Goal: Use online tool/utility: Utilize a website feature to perform a specific function

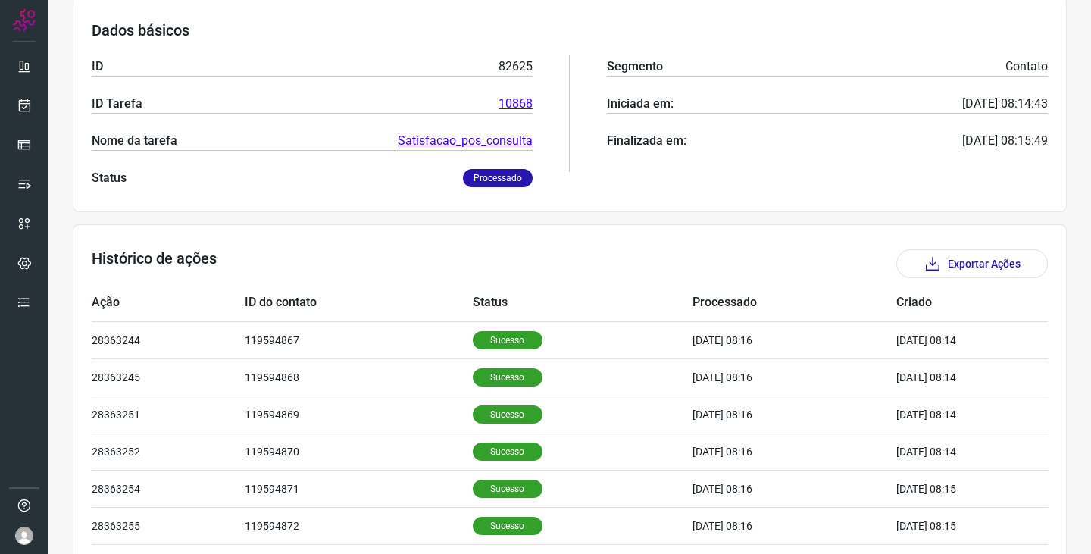
scroll to position [227, 0]
click at [22, 66] on icon at bounding box center [24, 65] width 15 height 15
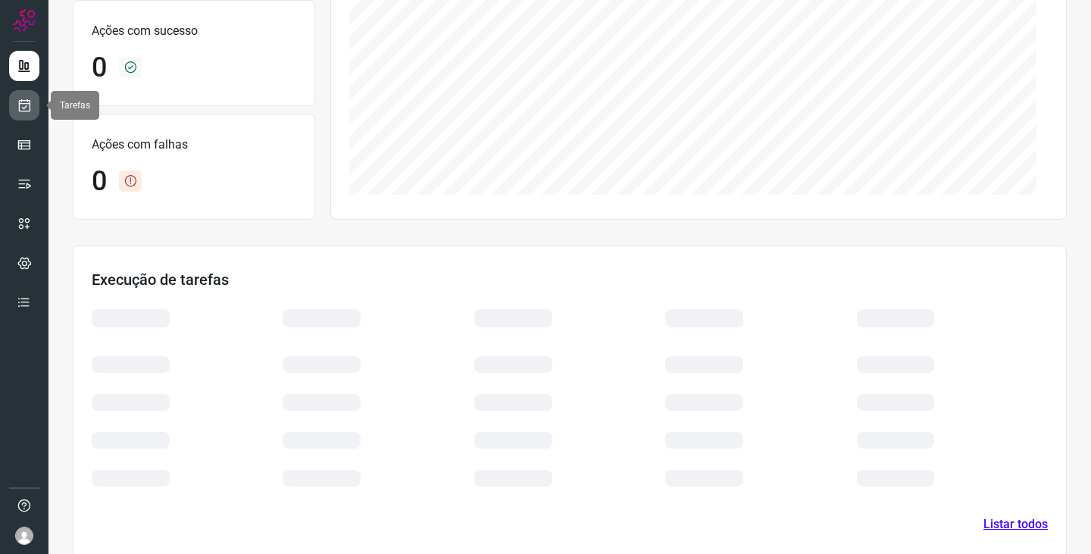
click at [20, 104] on icon at bounding box center [25, 105] width 16 height 15
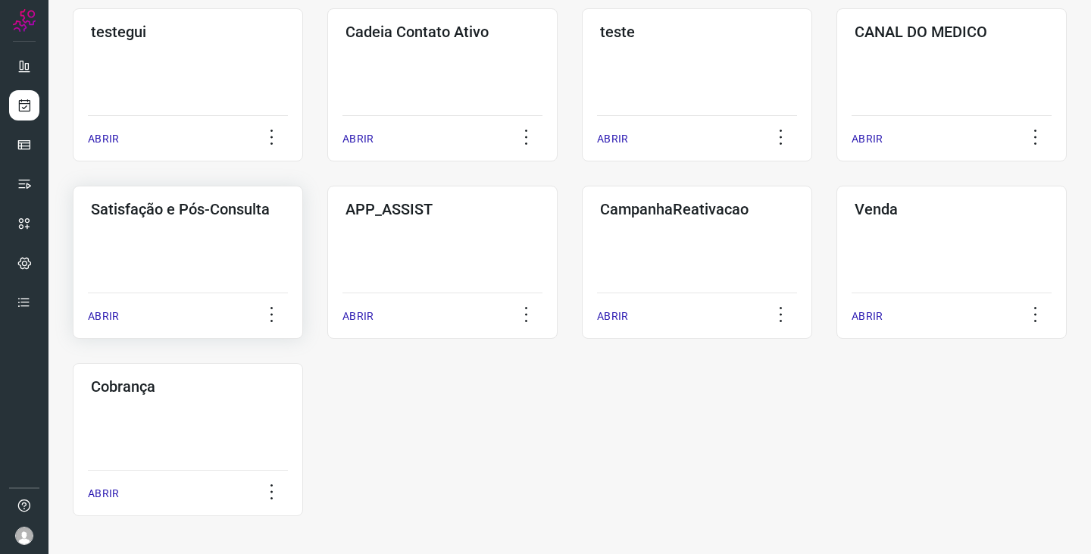
click at [327, 265] on div "Satisfação e Pós-Consulta ABRIR" at bounding box center [442, 262] width 230 height 153
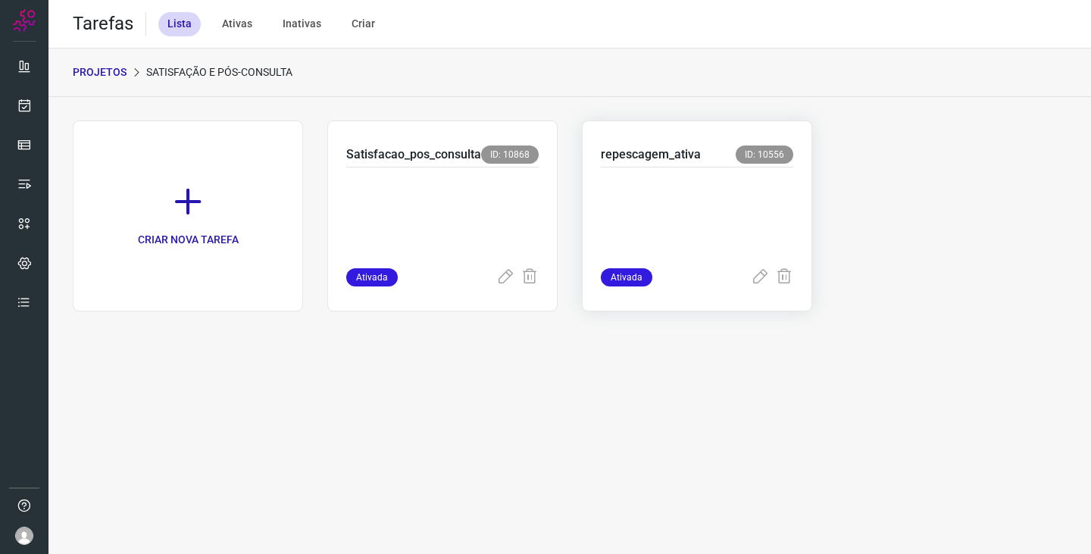
click at [687, 185] on p at bounding box center [697, 215] width 193 height 76
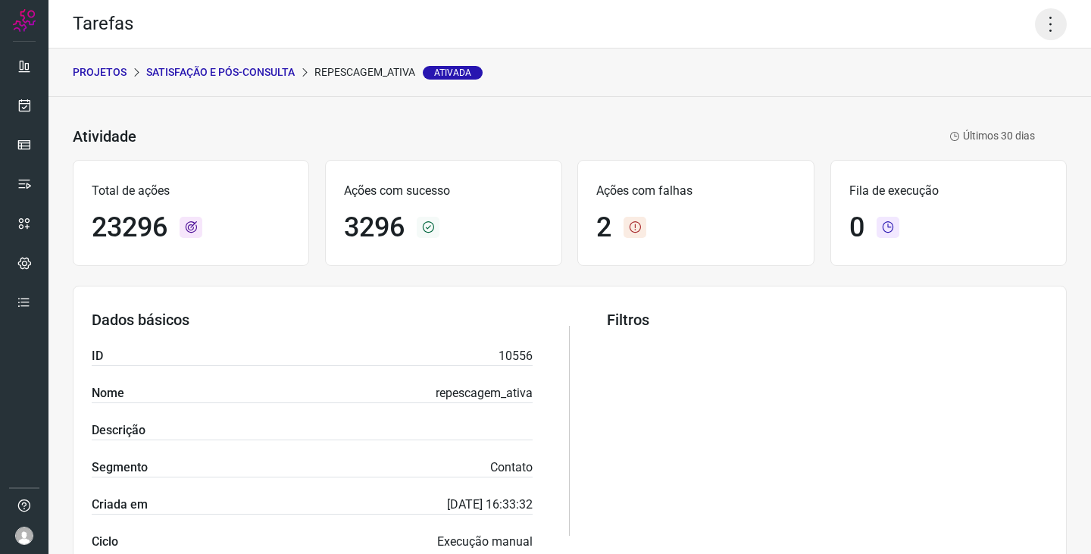
click at [1040, 30] on icon at bounding box center [1051, 24] width 32 height 32
click at [958, 104] on li "Executar" at bounding box center [986, 99] width 138 height 24
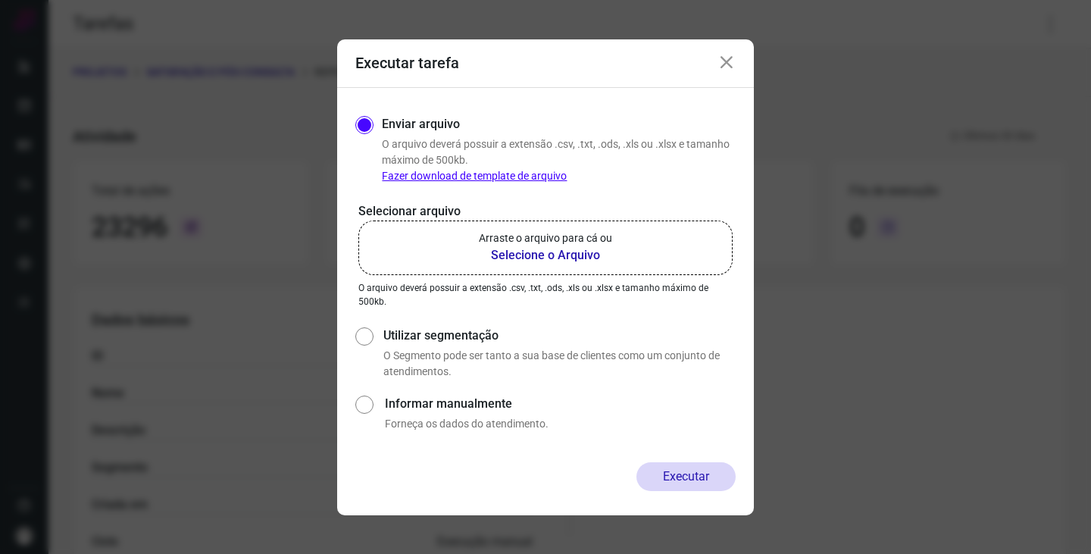
click at [527, 243] on p "Arraste o arquivo para cá ou" at bounding box center [545, 238] width 133 height 16
click at [0, 0] on input "Arraste o arquivo para cá ou Selecione o Arquivo" at bounding box center [0, 0] width 0 height 0
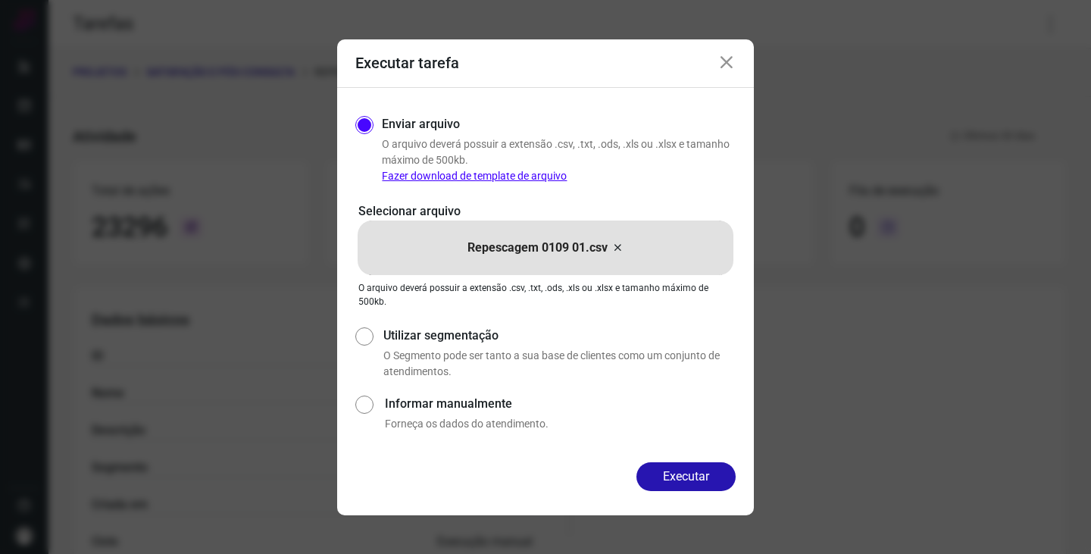
click at [685, 462] on div "Enviar arquivo O arquivo deverá possuir a extensão .csv, .txt, .ods, .xls ou .x…" at bounding box center [545, 275] width 417 height 374
click at [687, 478] on button "Executar" at bounding box center [686, 476] width 99 height 29
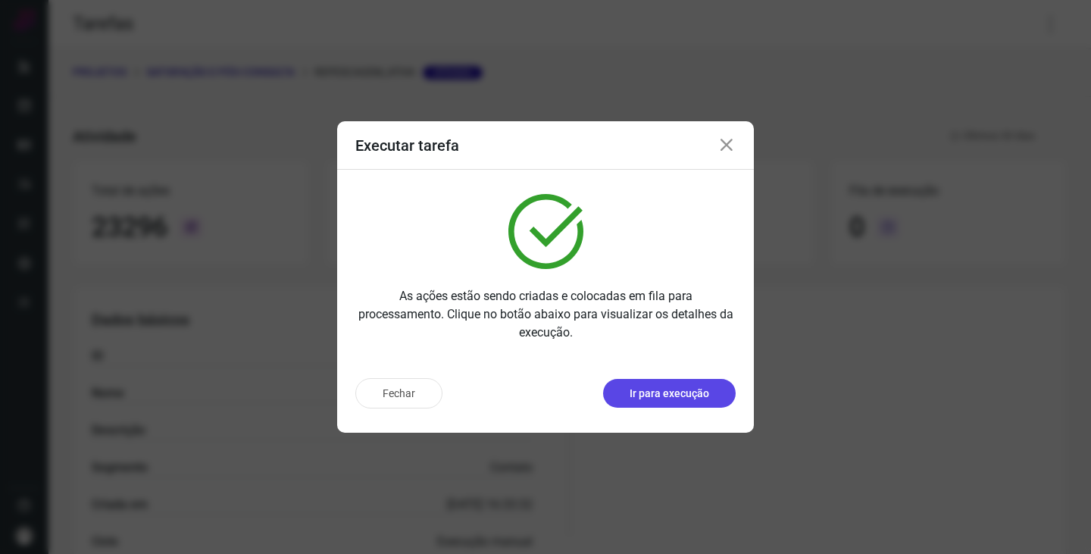
click at [660, 389] on p "Ir para execução" at bounding box center [670, 394] width 80 height 16
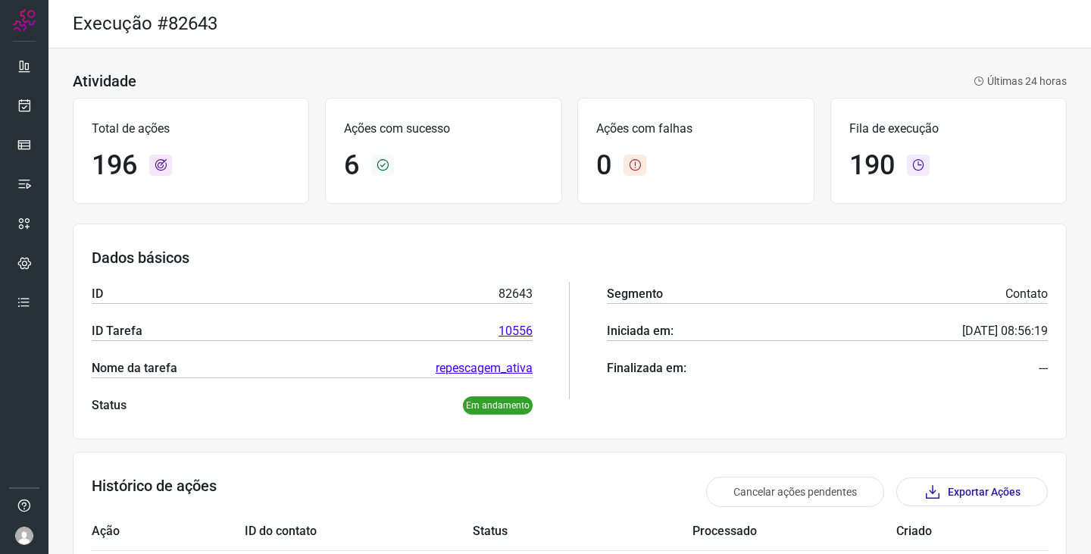
click at [802, 76] on div "Atividade Últimas 24 horas" at bounding box center [570, 81] width 994 height 18
drag, startPoint x: 324, startPoint y: 23, endPoint x: 337, endPoint y: 6, distance: 21.2
click at [324, 23] on div "Execução #82643" at bounding box center [570, 24] width 1043 height 49
click at [24, 104] on icon at bounding box center [25, 105] width 16 height 15
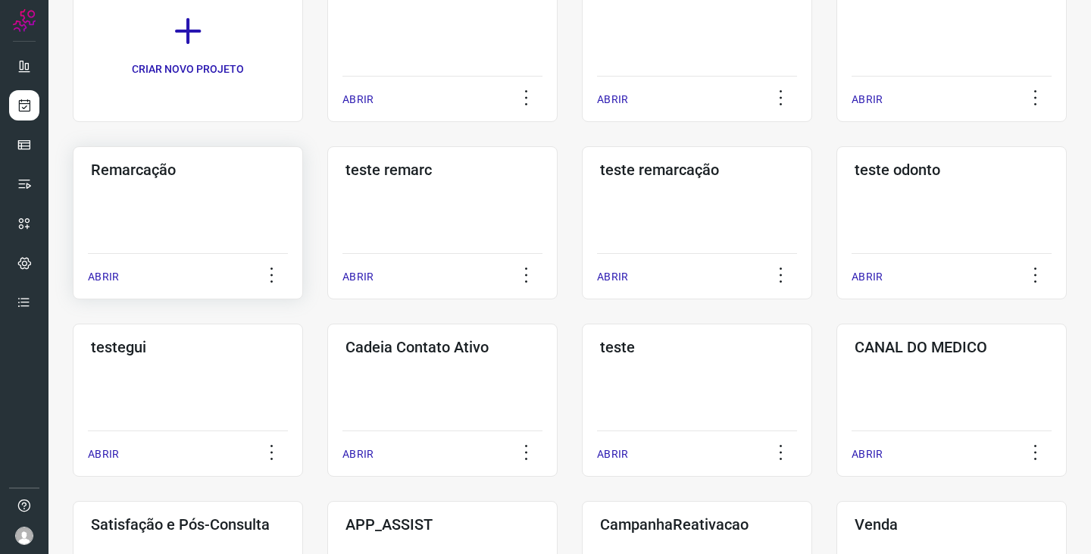
click at [327, 204] on div "Remarcação ABRIR" at bounding box center [442, 222] width 230 height 153
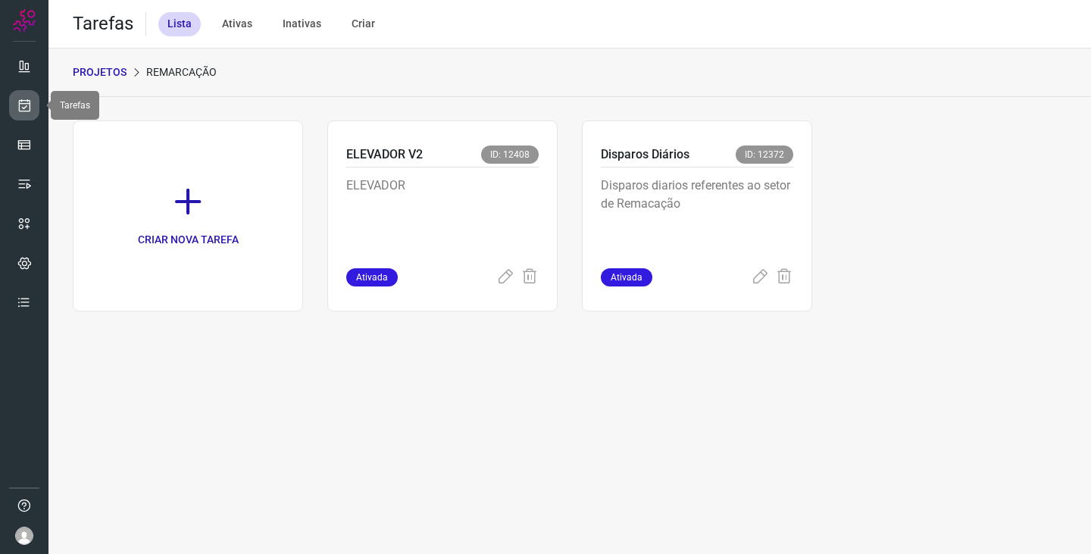
click at [29, 99] on icon at bounding box center [25, 105] width 16 height 15
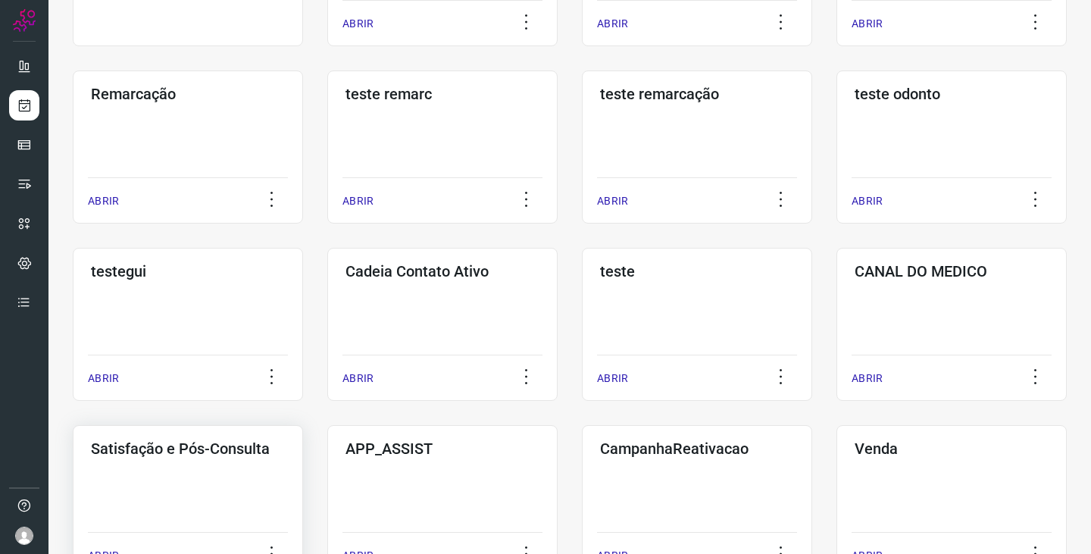
click at [327, 468] on div "Satisfação e Pós-Consulta ABRIR" at bounding box center [442, 501] width 230 height 153
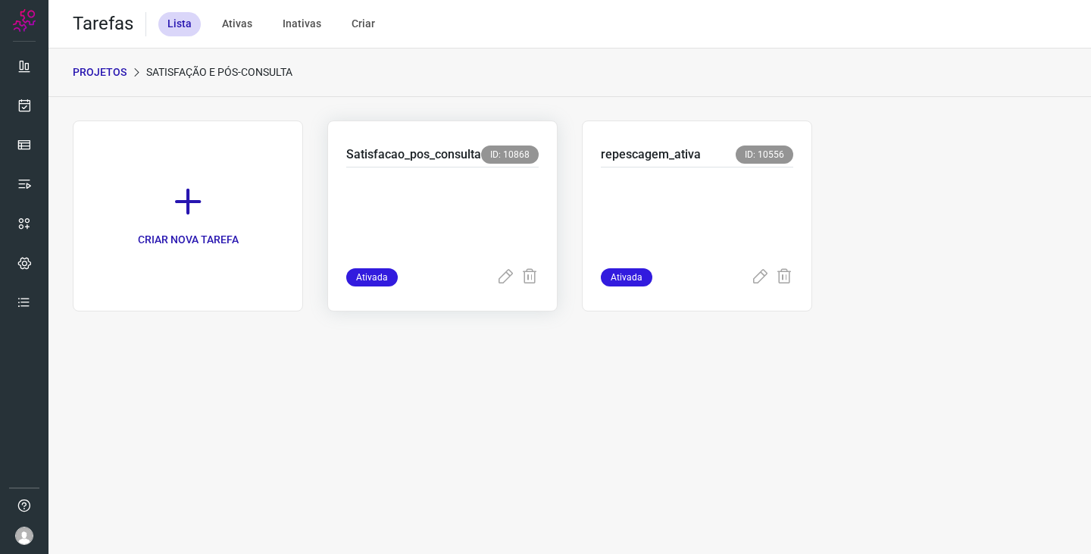
click at [467, 193] on p at bounding box center [442, 215] width 193 height 76
click at [653, 208] on p at bounding box center [697, 215] width 193 height 76
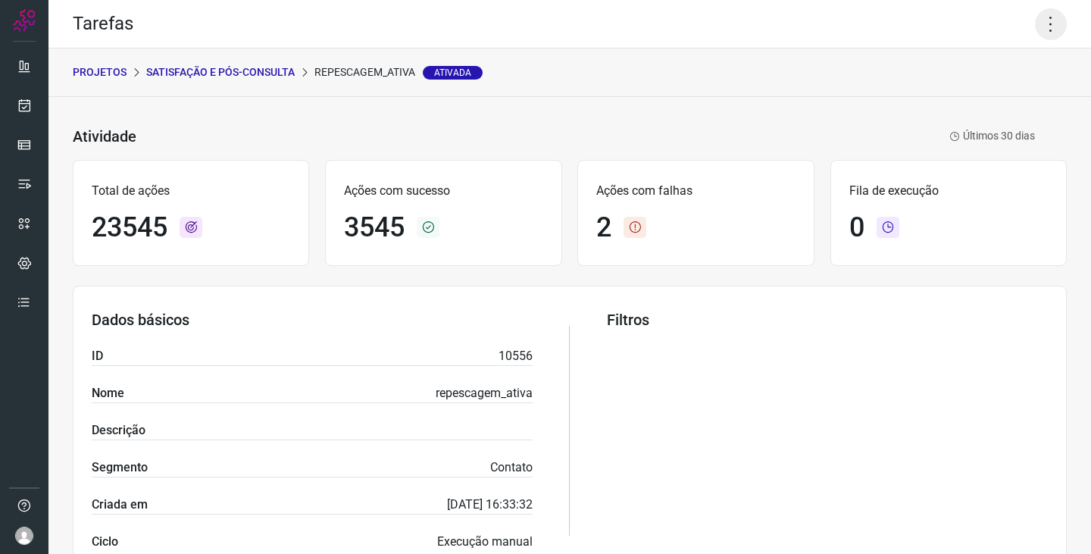
click at [1043, 25] on icon at bounding box center [1051, 24] width 32 height 32
click at [964, 103] on li "Executar" at bounding box center [986, 99] width 138 height 24
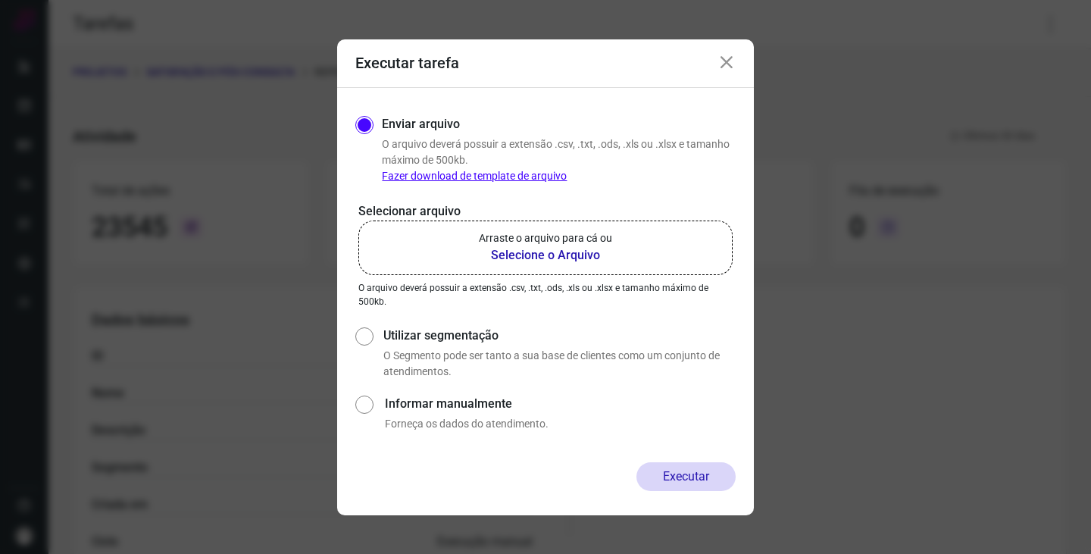
click at [499, 240] on p "Arraste o arquivo para cá ou" at bounding box center [545, 238] width 133 height 16
click at [0, 0] on input "Arraste o arquivo para cá ou Selecione o Arquivo" at bounding box center [0, 0] width 0 height 0
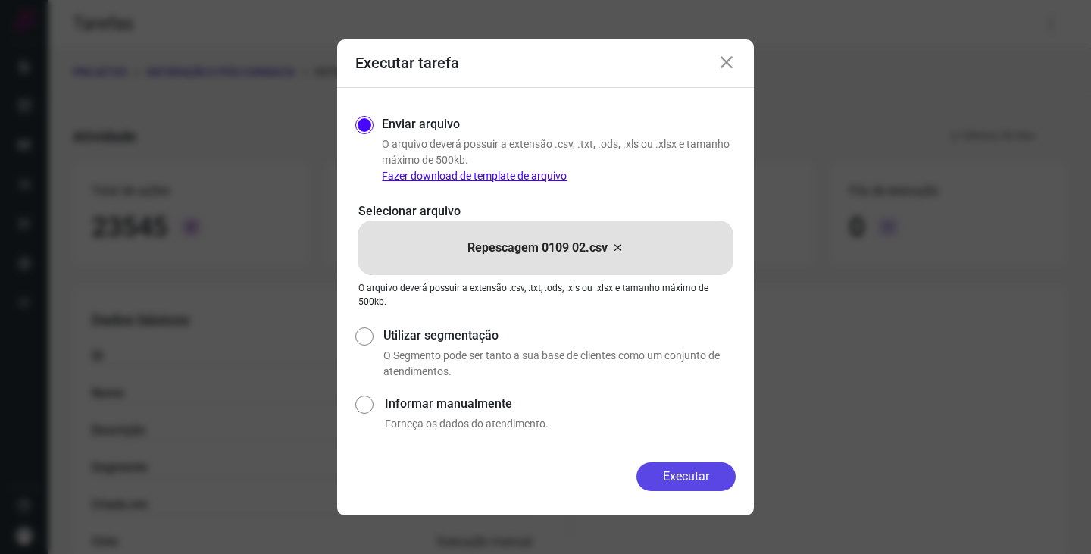
click at [686, 474] on button "Executar" at bounding box center [686, 476] width 99 height 29
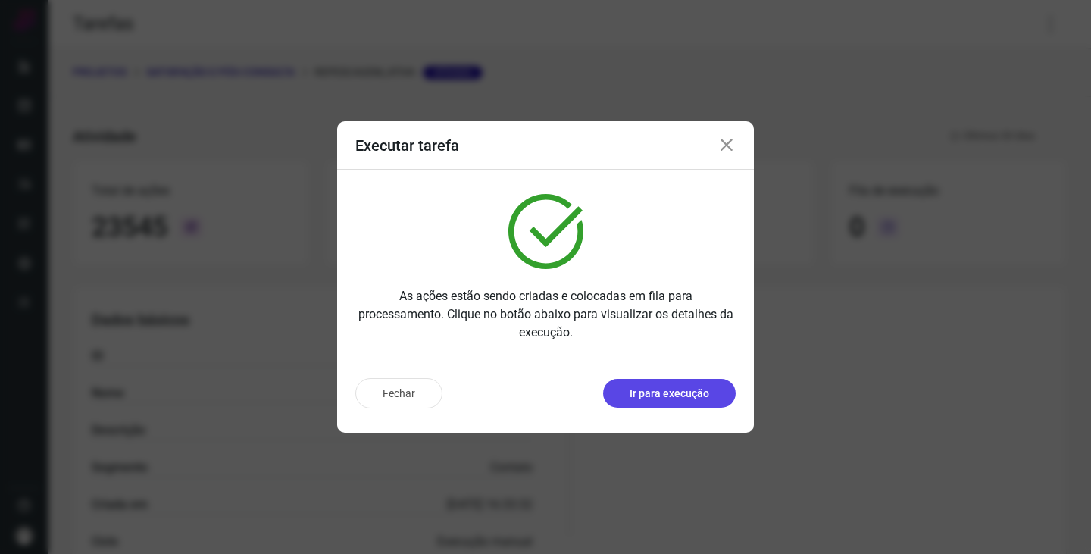
click at [688, 389] on p "Ir para execução" at bounding box center [670, 394] width 80 height 16
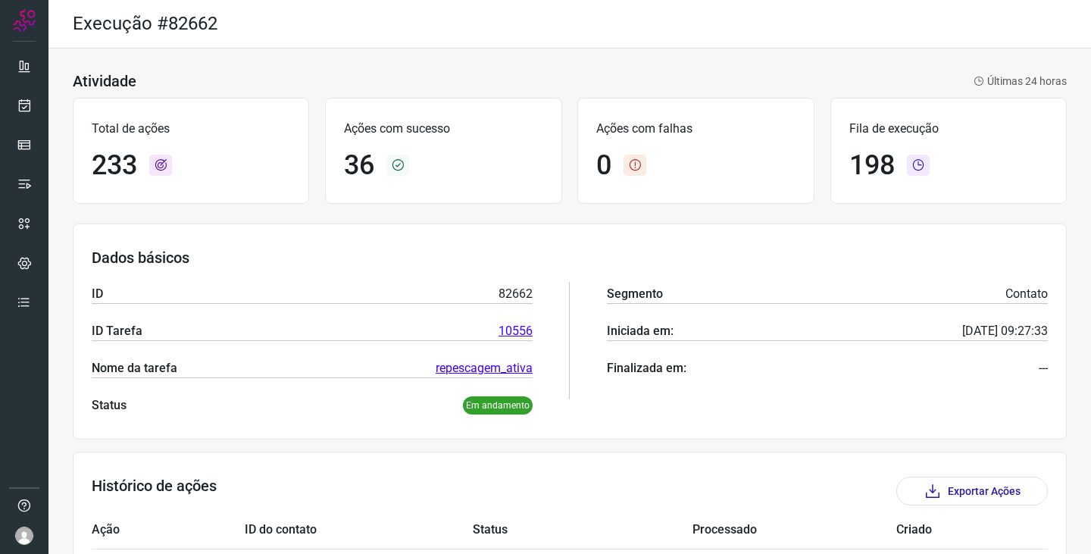
click at [626, 139] on div "Ações com falhas 0" at bounding box center [696, 151] width 236 height 106
click at [34, 109] on link at bounding box center [24, 105] width 30 height 30
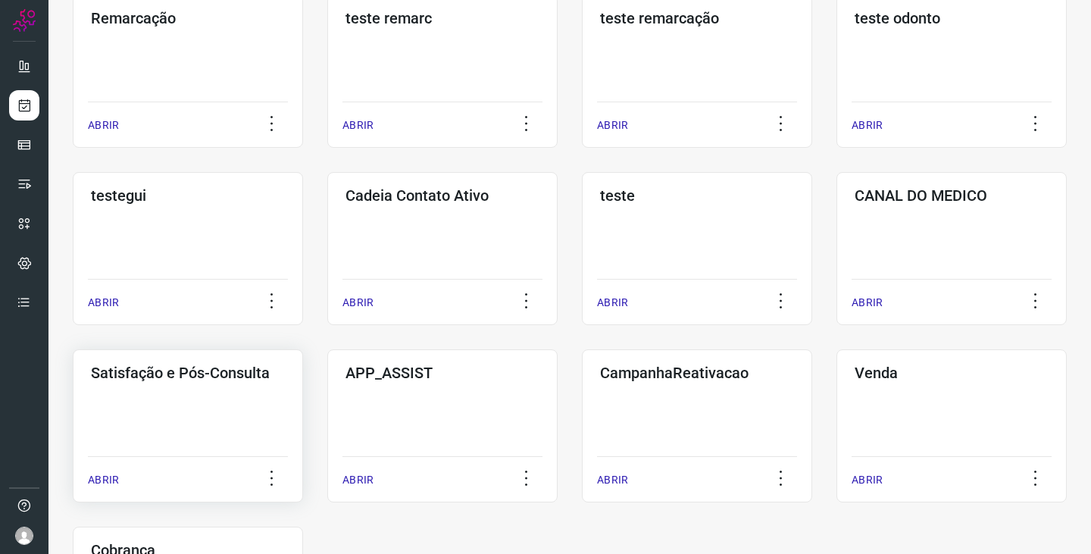
click at [327, 418] on div "Satisfação e Pós-Consulta ABRIR" at bounding box center [442, 425] width 230 height 153
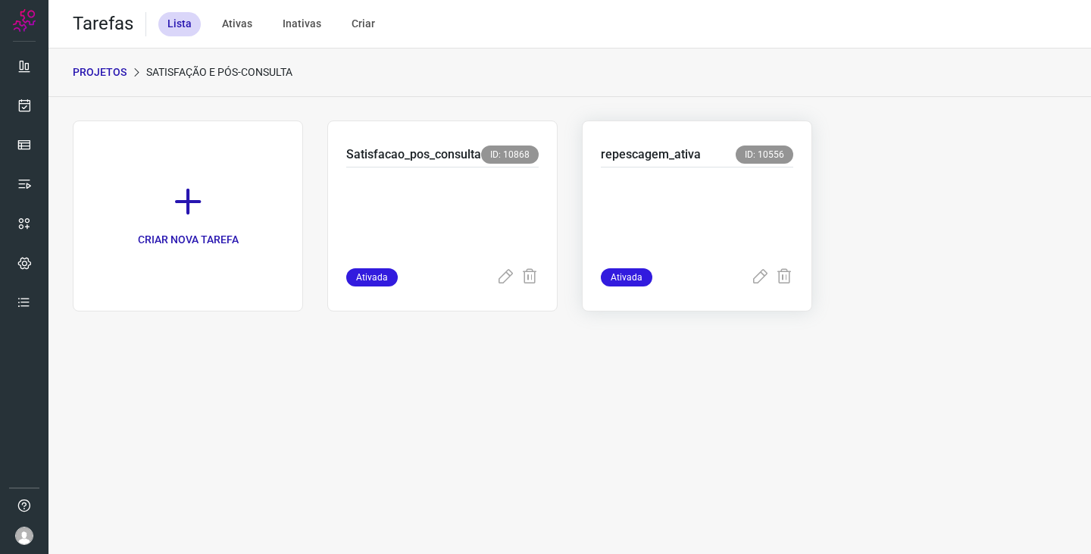
click at [647, 189] on p at bounding box center [697, 215] width 193 height 76
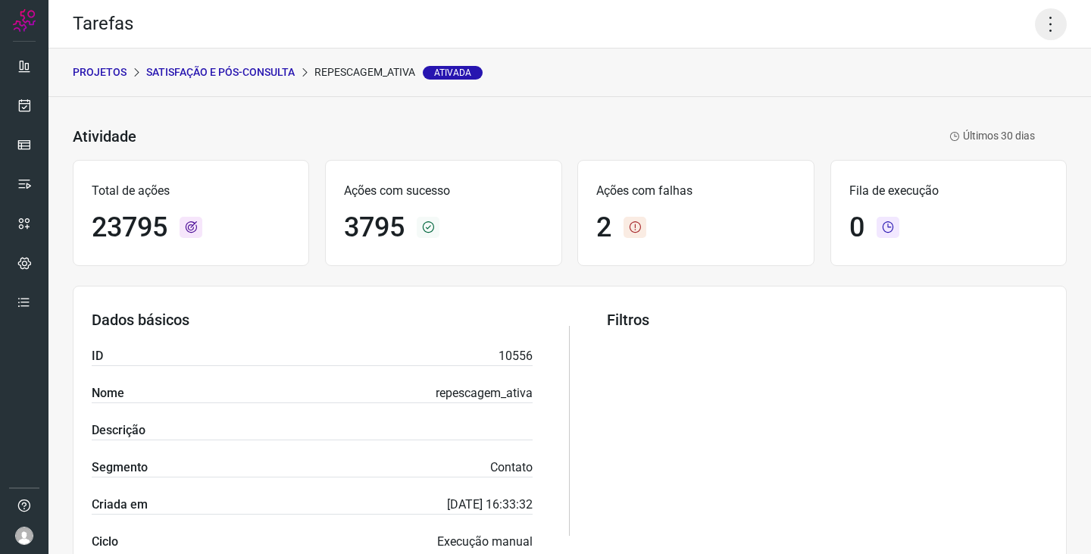
click at [1040, 24] on icon at bounding box center [1051, 24] width 32 height 32
click at [977, 96] on li "Executar" at bounding box center [986, 99] width 138 height 24
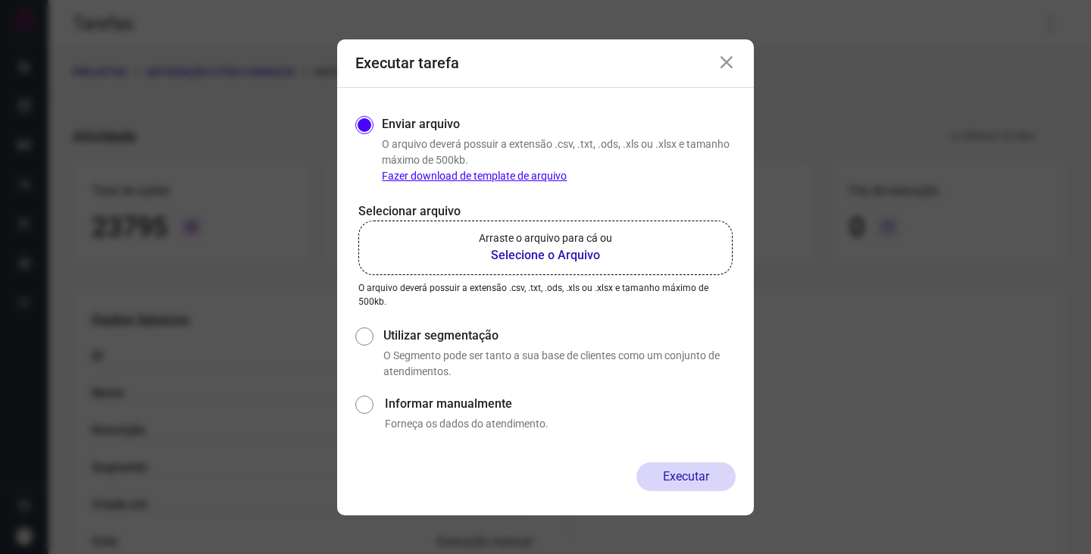
click at [561, 235] on p "Arraste o arquivo para cá ou" at bounding box center [545, 238] width 133 height 16
click at [0, 0] on input "Arraste o arquivo para cá ou Selecione o Arquivo" at bounding box center [0, 0] width 0 height 0
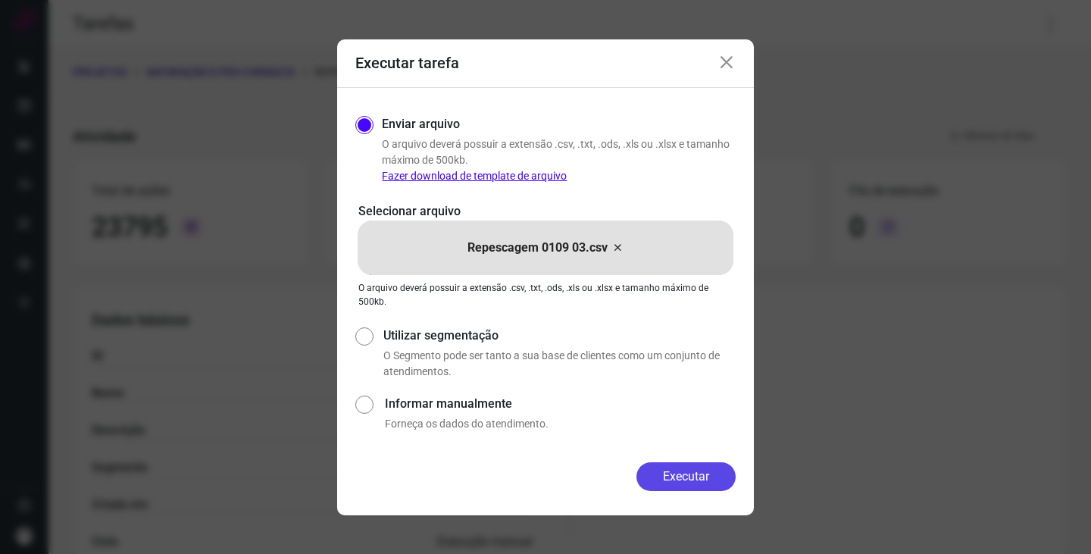
click at [665, 476] on button "Executar" at bounding box center [686, 476] width 99 height 29
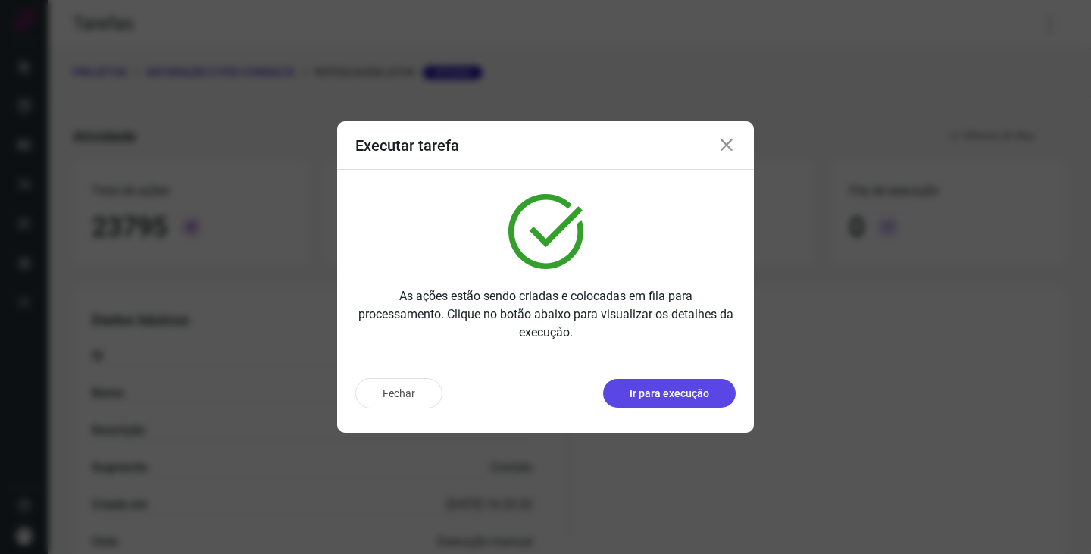
click at [675, 393] on p "Ir para execução" at bounding box center [670, 394] width 80 height 16
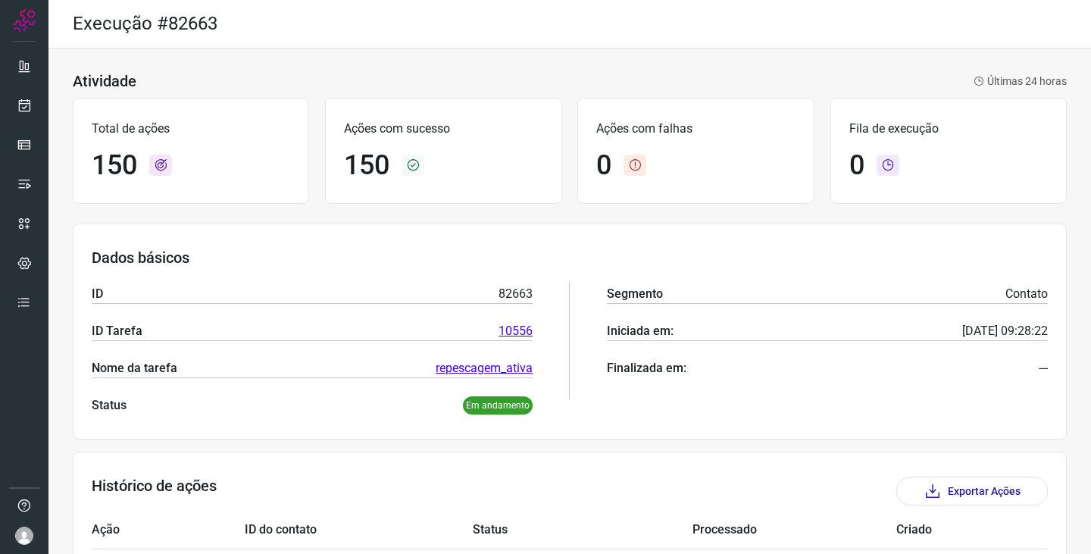
click at [31, 534] on img at bounding box center [24, 536] width 18 height 18
